Goal: Information Seeking & Learning: Learn about a topic

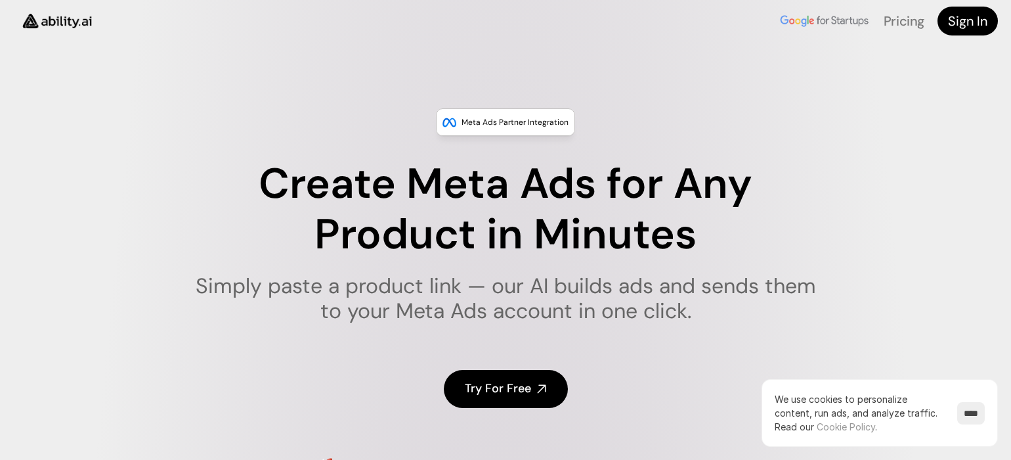
click at [807, 20] on img at bounding box center [824, 20] width 93 height 17
click at [920, 22] on link "Pricing" at bounding box center [904, 20] width 41 height 17
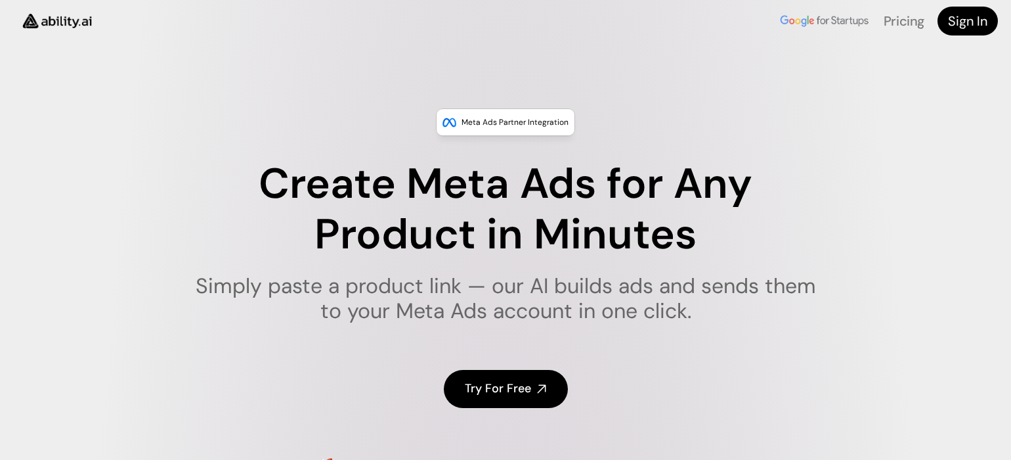
scroll to position [3651, 0]
click at [846, 16] on img at bounding box center [824, 20] width 93 height 17
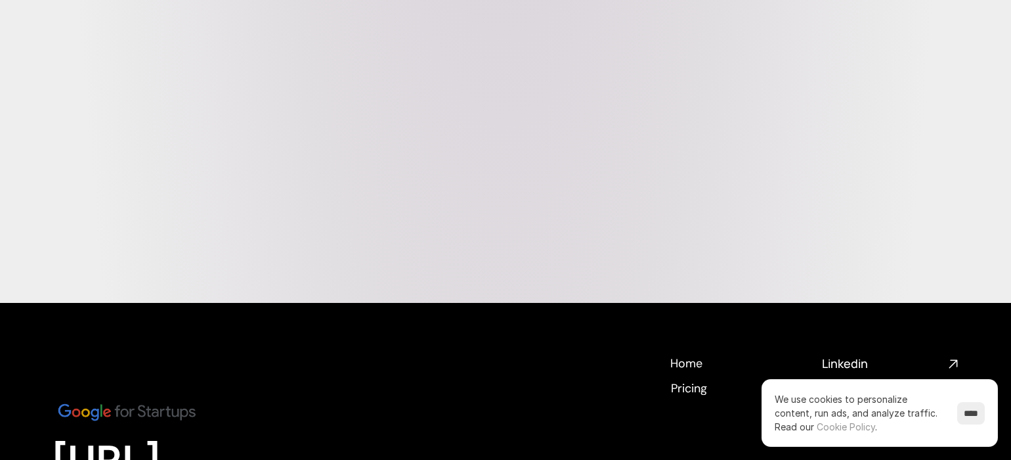
scroll to position [5383, 0]
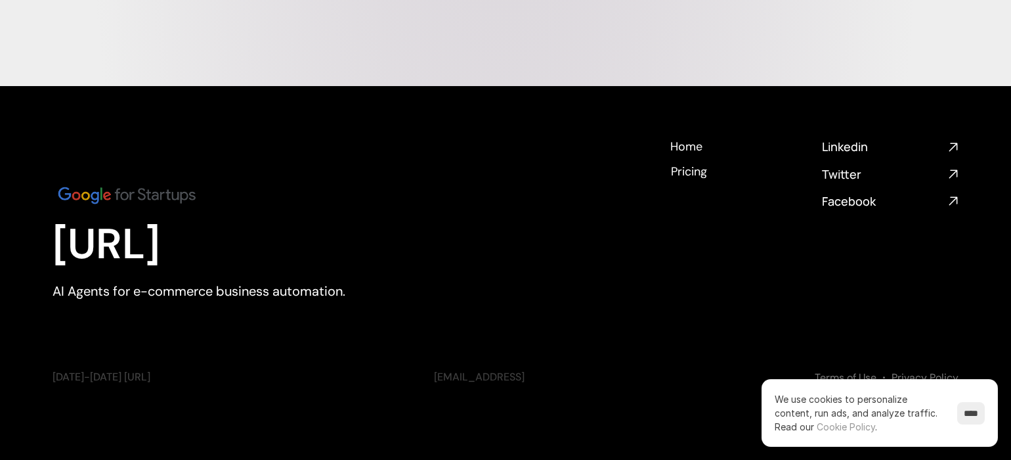
click at [87, 190] on img at bounding box center [127, 195] width 148 height 25
click at [690, 141] on h4 "Home" at bounding box center [686, 145] width 32 height 16
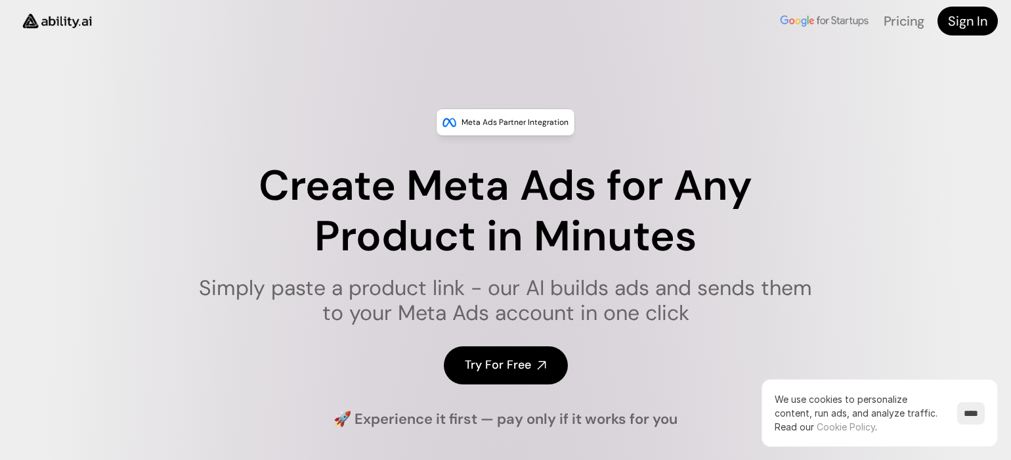
click at [690, 141] on div "Meta Ads Partner Integration Create Meta Ads for Any Product in Minutes Simply …" at bounding box center [505, 268] width 1011 height 321
click at [858, 20] on img at bounding box center [824, 20] width 93 height 17
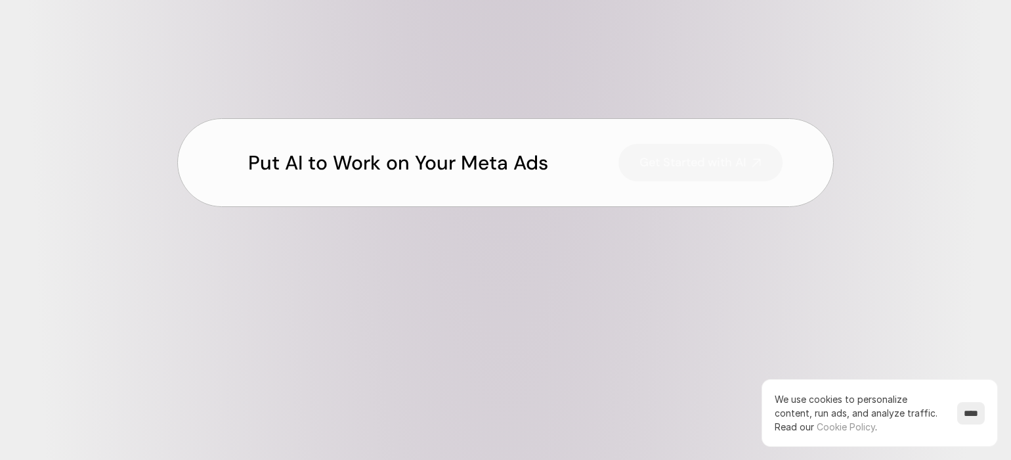
scroll to position [4876, 0]
